Goal: Transaction & Acquisition: Register for event/course

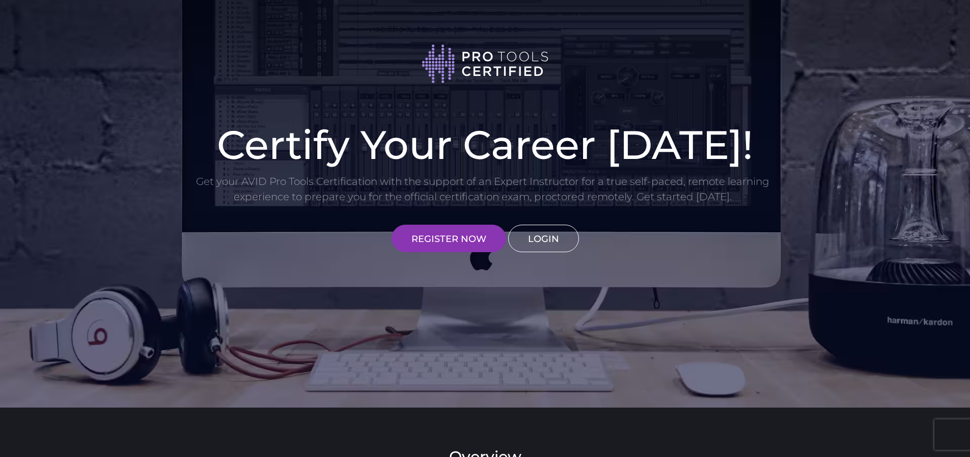
click at [543, 234] on link "LOGIN" at bounding box center [543, 238] width 71 height 27
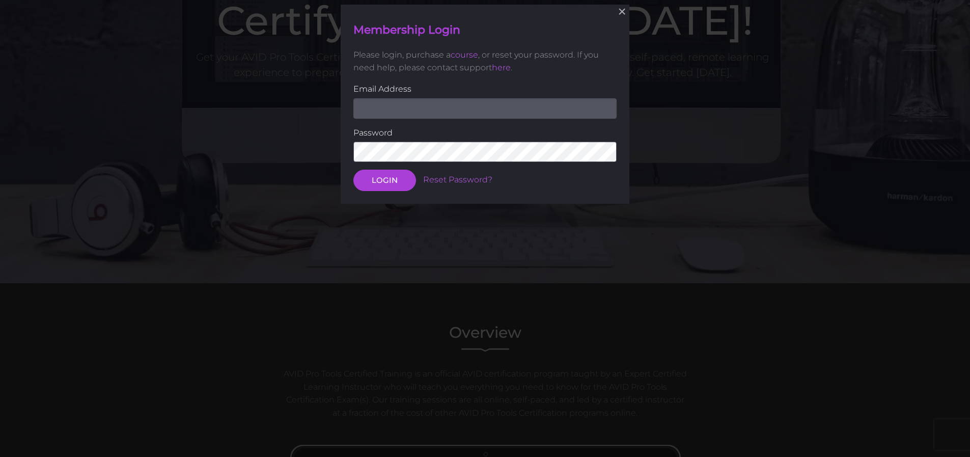
scroll to position [125, 0]
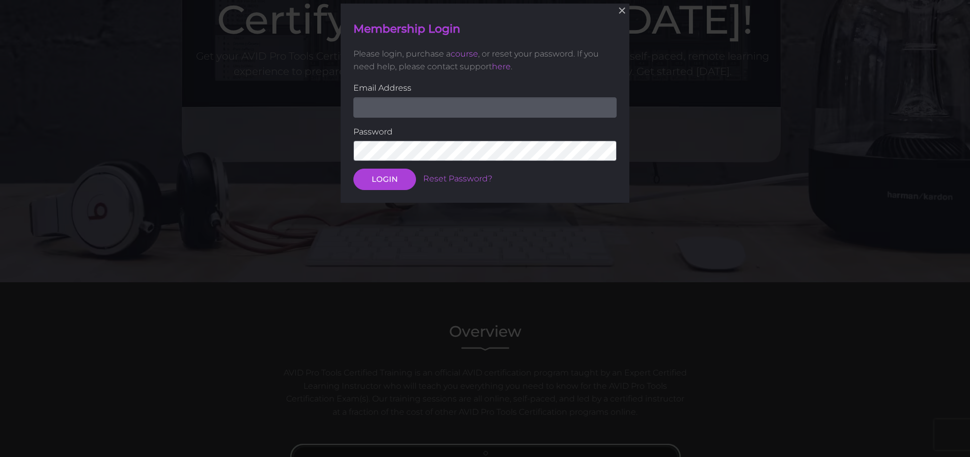
click at [431, 109] on input "email" at bounding box center [484, 107] width 263 height 20
type input "808nostalgic@gmail.com"
click at [353, 169] on button "LOGIN" at bounding box center [384, 179] width 63 height 21
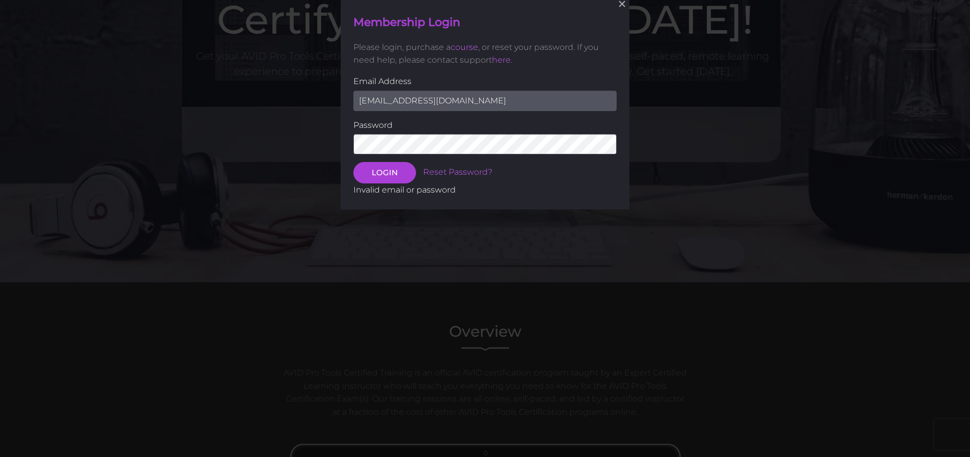
scroll to position [119, 0]
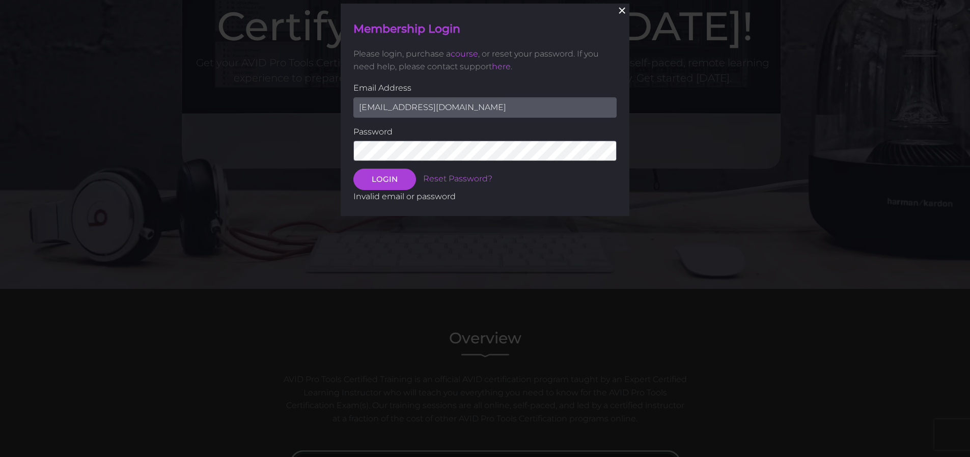
click at [616, 15] on button "×" at bounding box center [622, 10] width 22 height 22
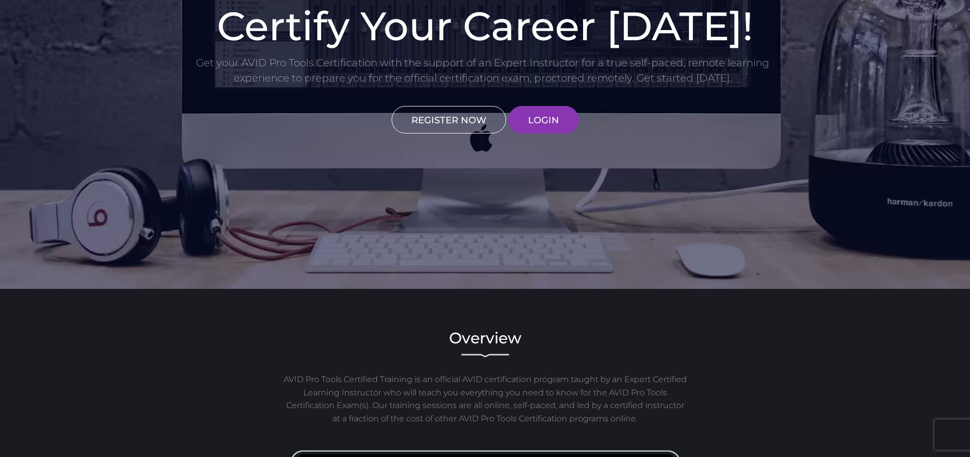
click at [467, 115] on link "REGISTER NOW" at bounding box center [449, 119] width 115 height 27
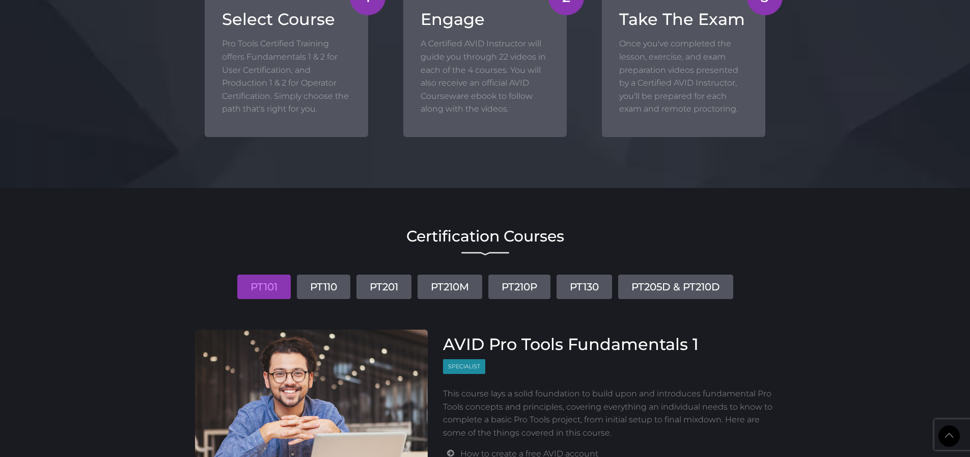
scroll to position [1195, 0]
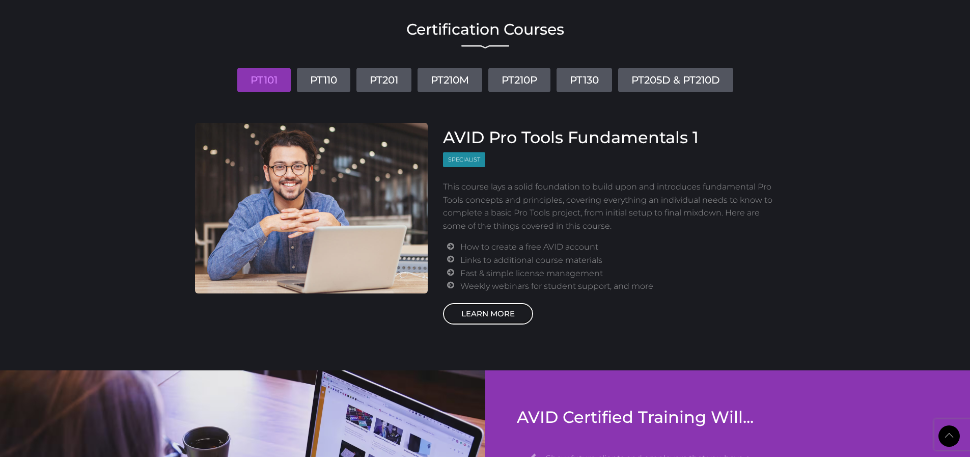
click at [508, 322] on link "LEARN MORE" at bounding box center [488, 313] width 90 height 21
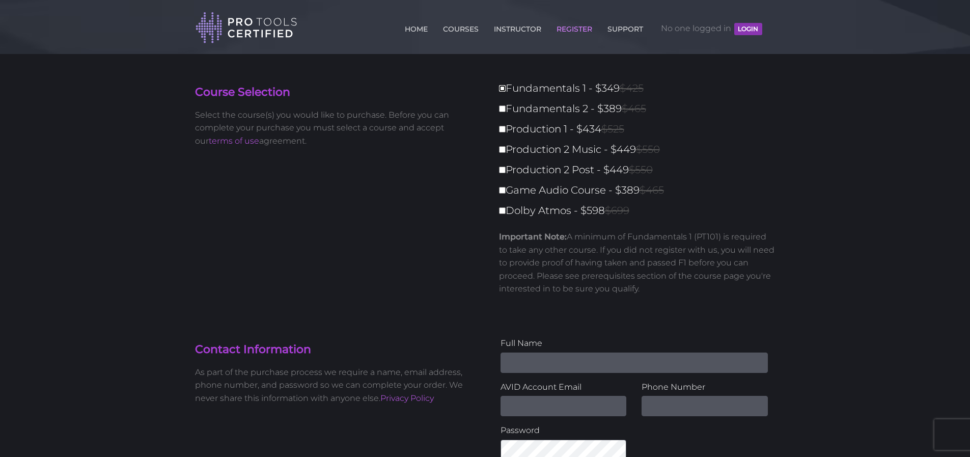
click at [505, 89] on input "Fundamentals 1 - $349 $425" at bounding box center [502, 88] width 7 height 7
checkbox input "true"
type input "349"
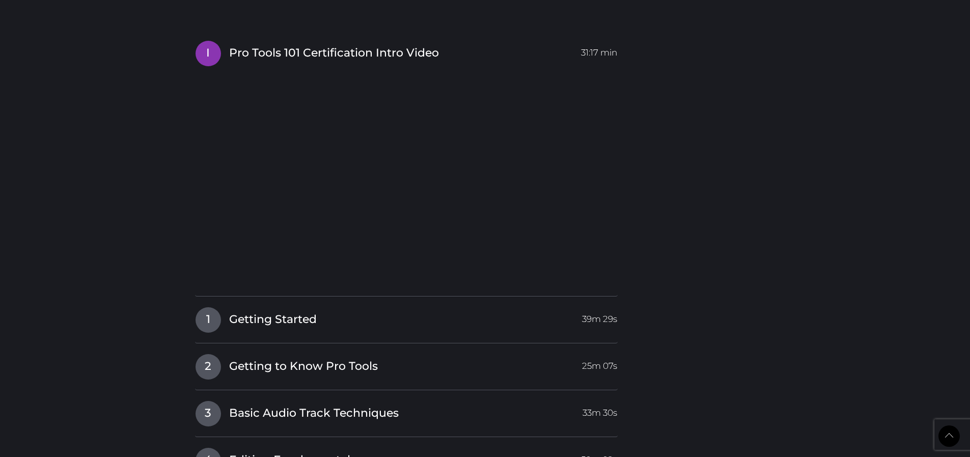
scroll to position [1226, 0]
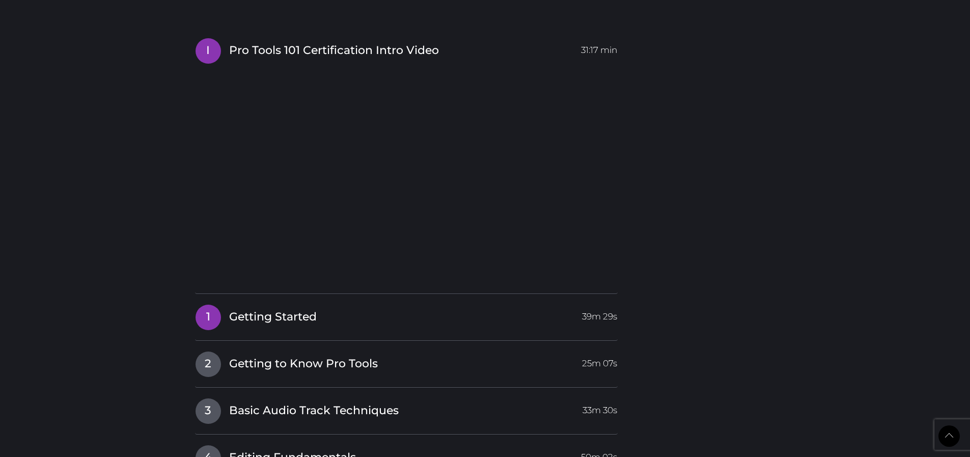
click at [428, 314] on link "1 Getting Started 39m 29s" at bounding box center [406, 314] width 423 height 21
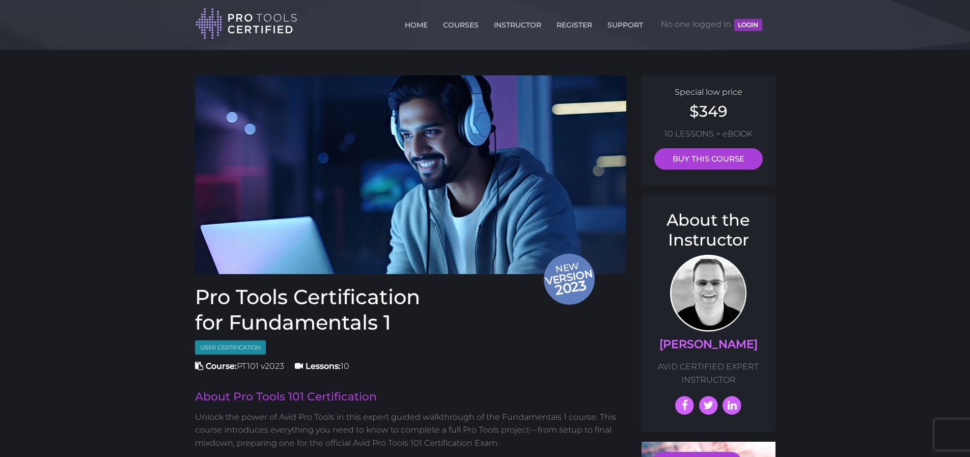
scroll to position [0, 0]
